Goal: Information Seeking & Learning: Learn about a topic

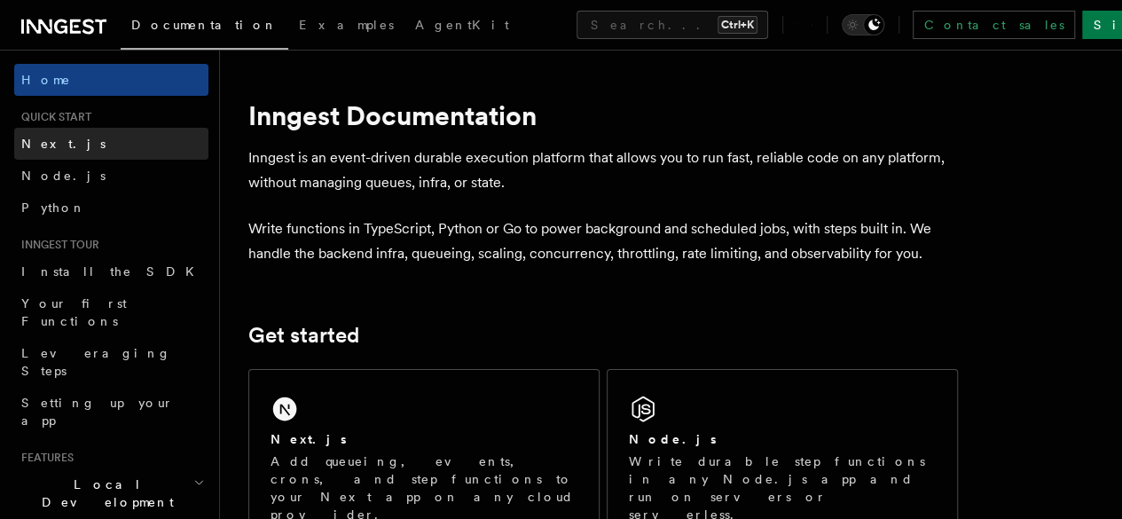
click at [42, 152] on span "Next.js" at bounding box center [63, 144] width 84 height 18
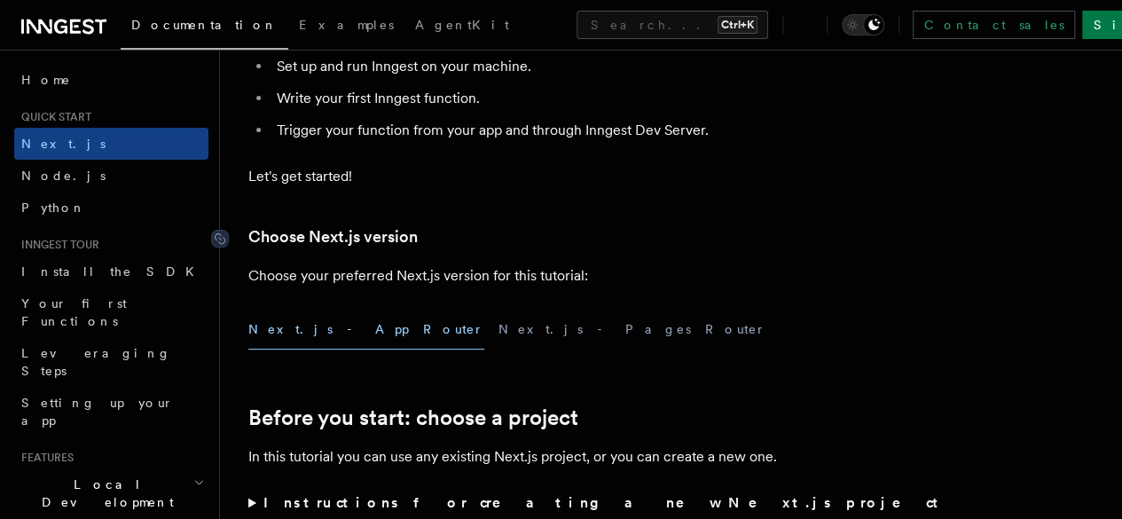
scroll to position [364, 0]
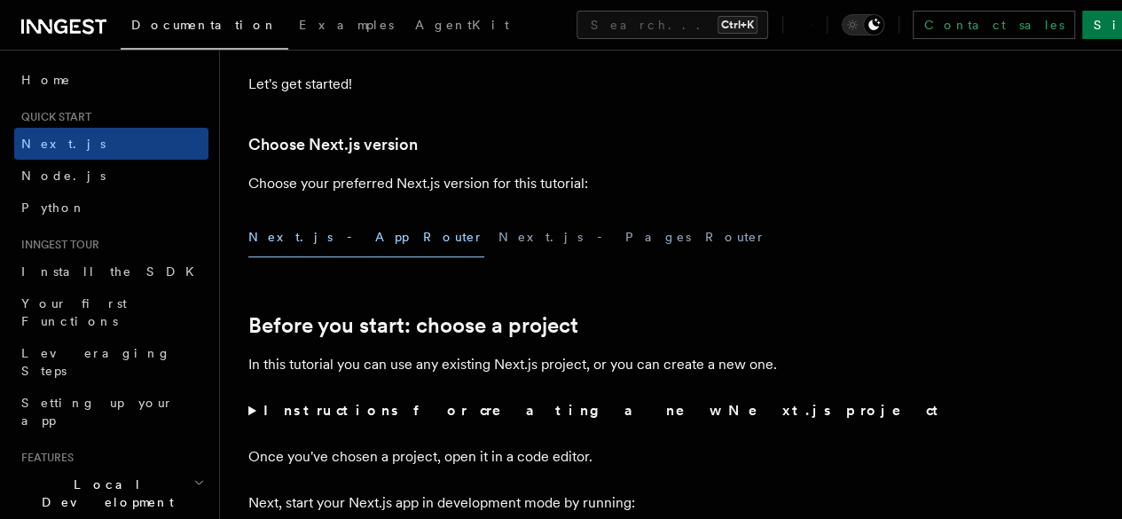
click at [330, 257] on button "Next.js - App Router" at bounding box center [366, 237] width 236 height 40
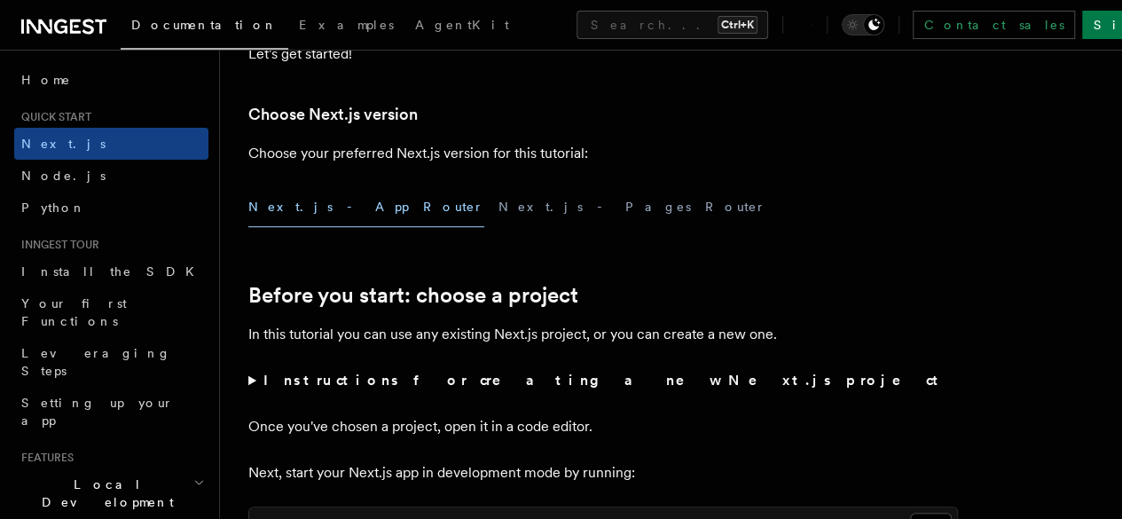
scroll to position [396, 0]
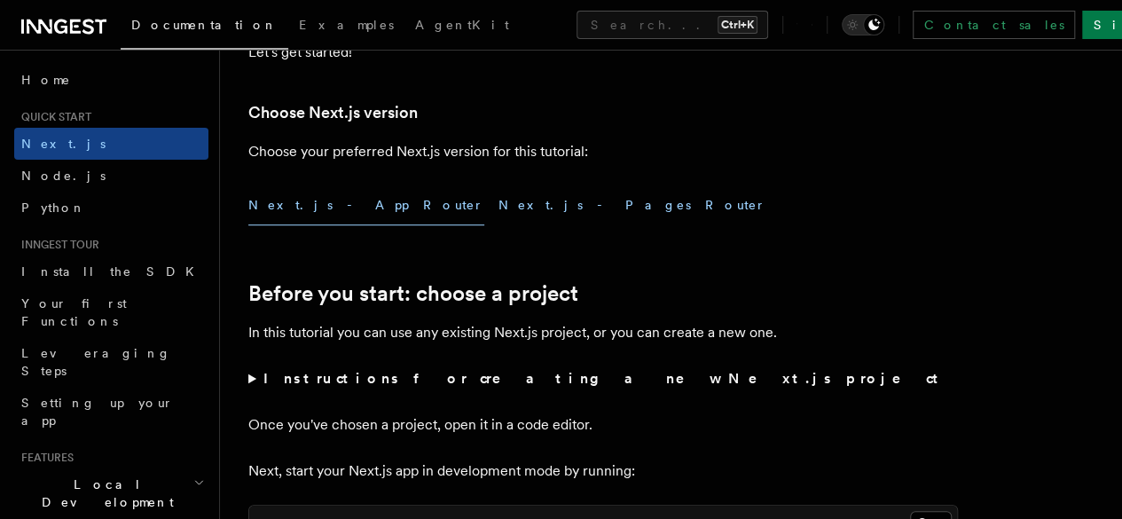
click at [498, 225] on button "Next.js - Pages Router" at bounding box center [632, 205] width 268 height 40
click at [332, 225] on button "Next.js - App Router" at bounding box center [366, 205] width 236 height 40
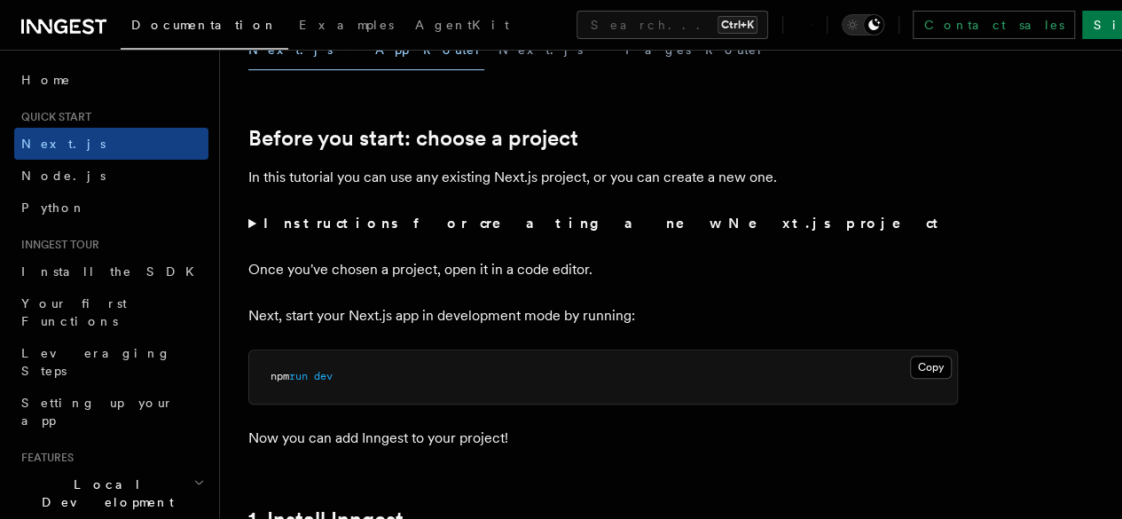
scroll to position [559, 0]
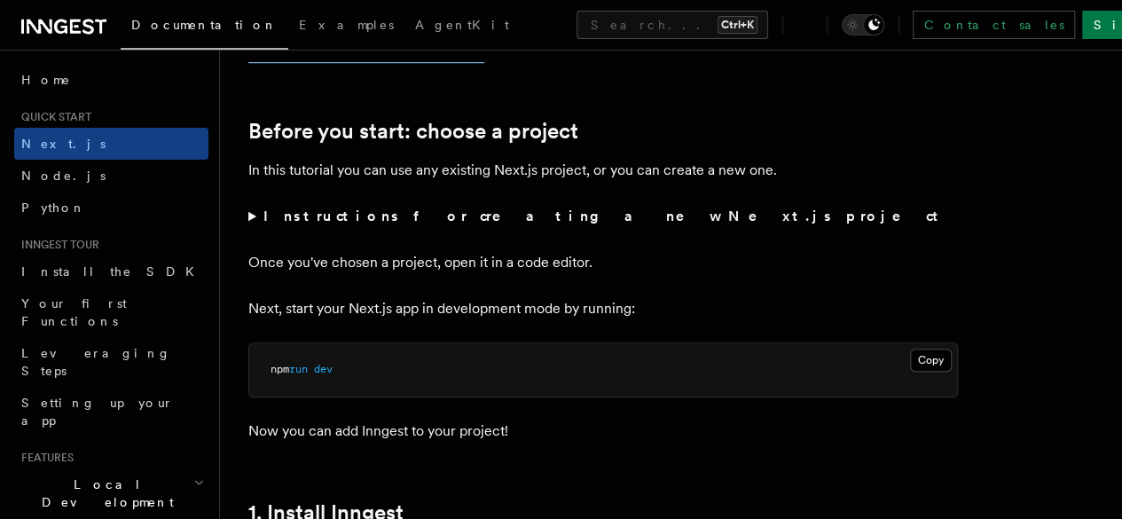
click at [498, 62] on button "Next.js - Pages Router" at bounding box center [632, 43] width 268 height 40
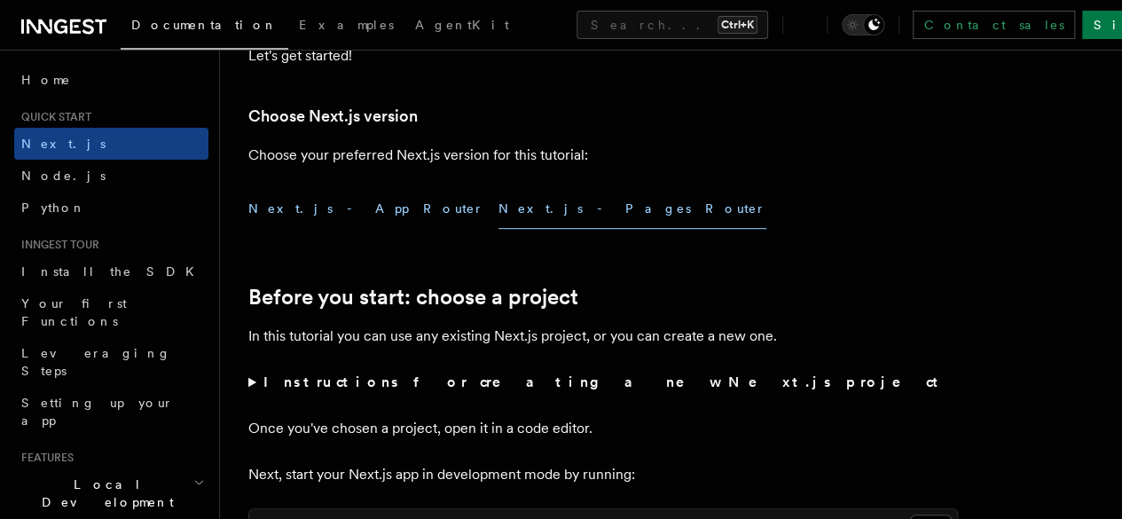
scroll to position [392, 0]
click at [304, 230] on button "Next.js - App Router" at bounding box center [366, 210] width 236 height 40
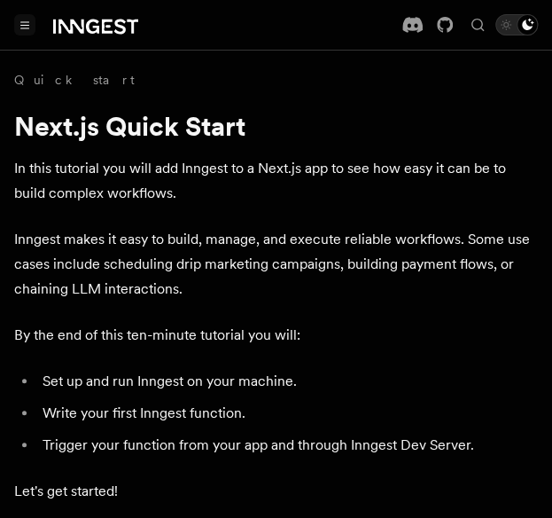
click at [28, 34] on button "Toggle navigation" at bounding box center [24, 24] width 21 height 21
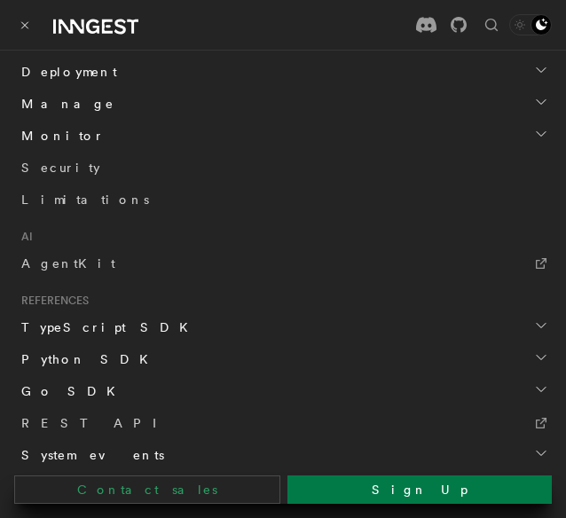
scroll to position [942, 0]
click at [27, 260] on span "AgentKit" at bounding box center [68, 262] width 94 height 14
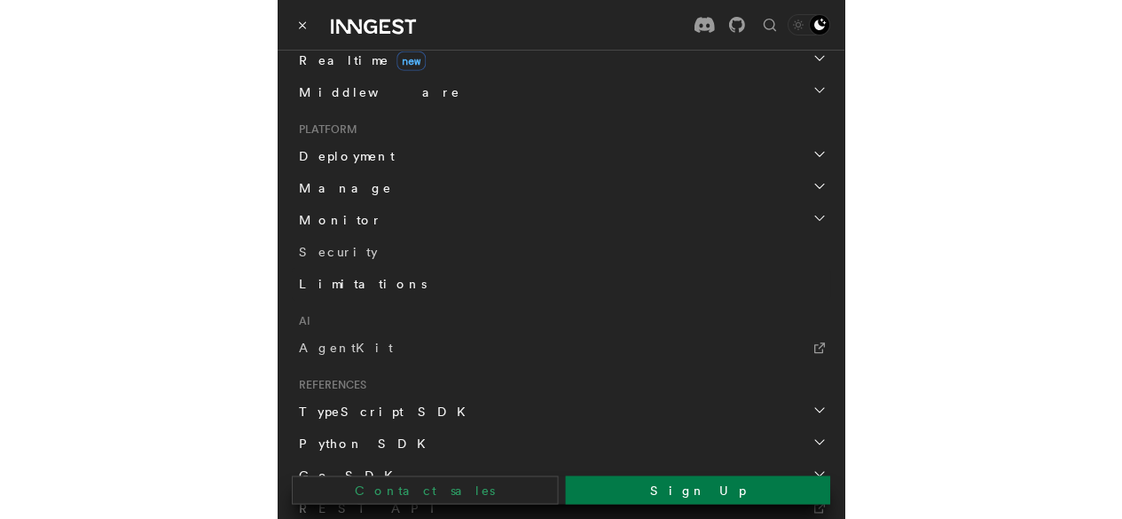
scroll to position [922, 0]
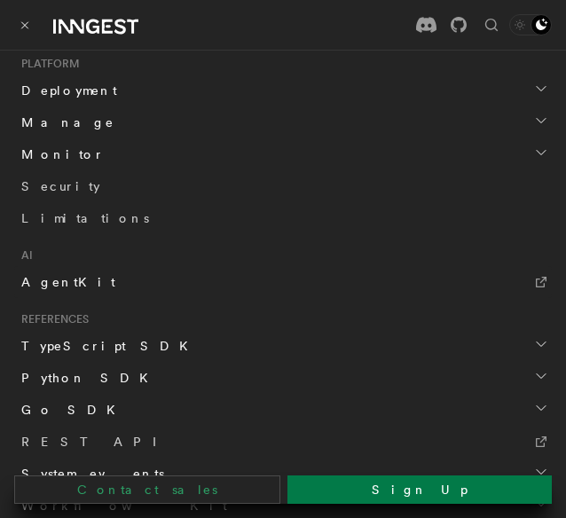
click at [59, 275] on span "AgentKit" at bounding box center [68, 282] width 94 height 14
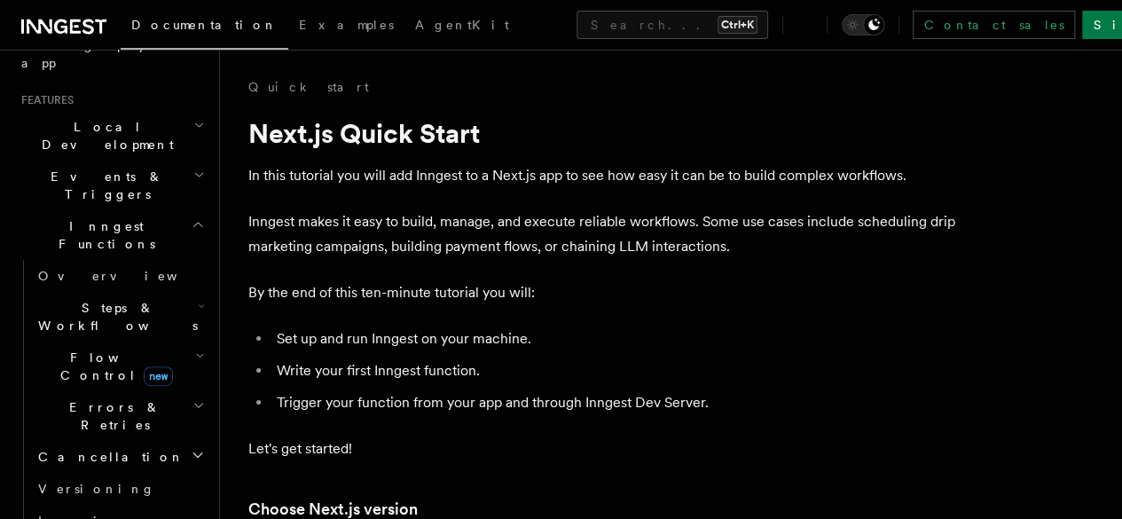
scroll to position [358, 0]
click at [198, 298] on icon "button" at bounding box center [201, 305] width 7 height 14
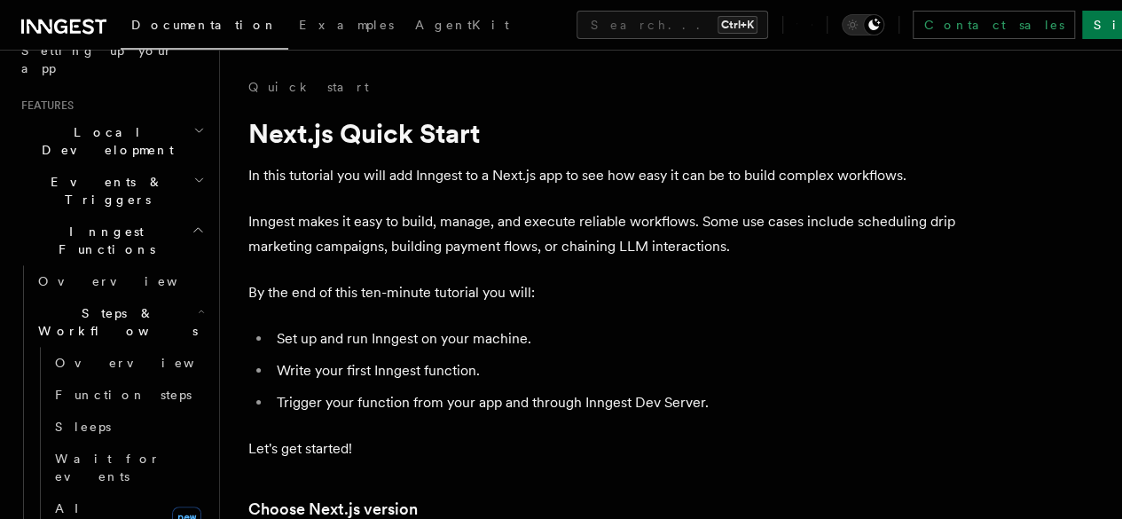
scroll to position [321, 0]
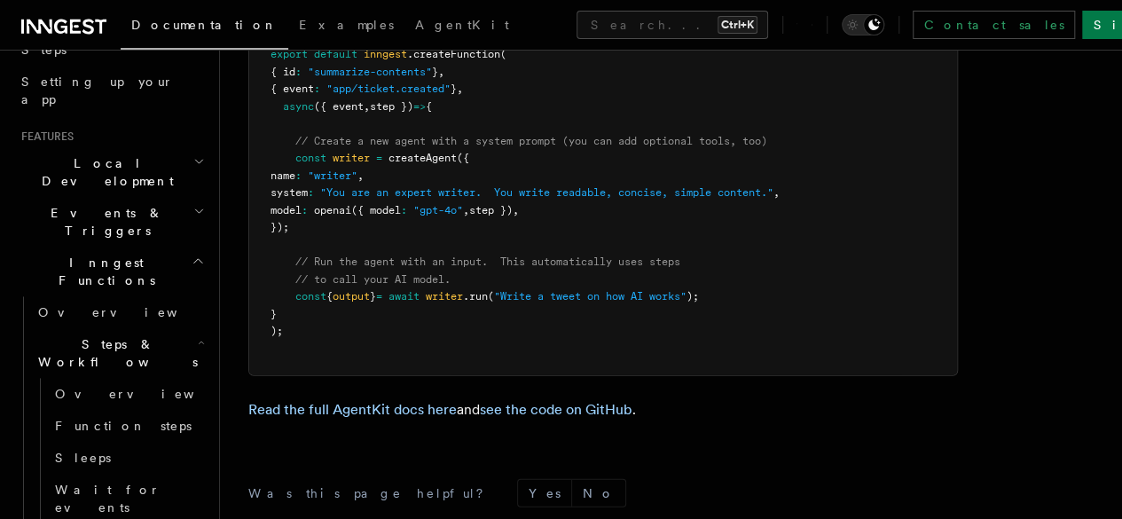
scroll to position [5459, 0]
